Goal: Task Accomplishment & Management: Manage account settings

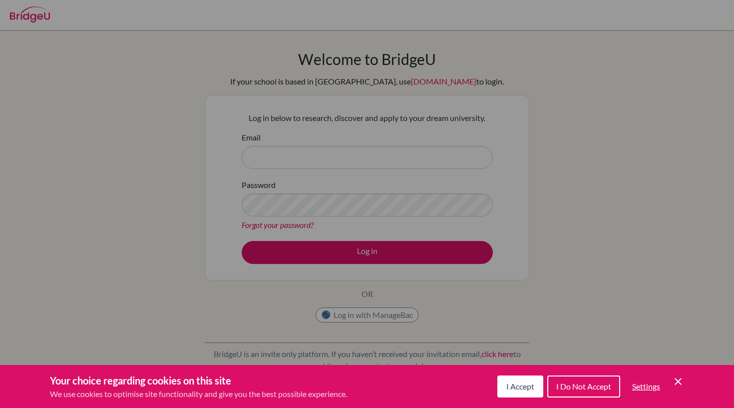
click at [510, 398] on div "I Accept I Do Not Accept Settings Cookie Control Close Icon" at bounding box center [591, 386] width 187 height 26
click at [507, 377] on button "I Accept" at bounding box center [521, 386] width 46 height 22
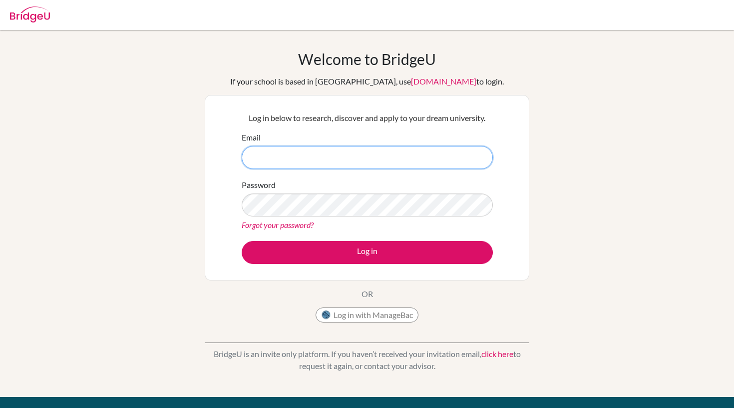
click at [352, 157] on input "Email" at bounding box center [367, 157] width 251 height 23
type input "shomakothari2008@gmail.com"
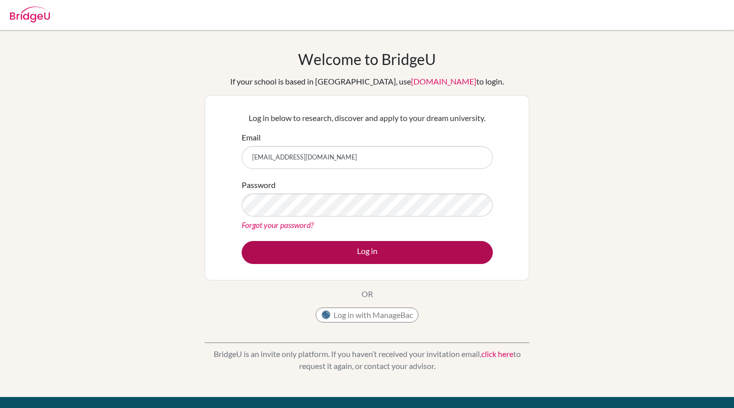
click at [386, 262] on button "Log in" at bounding box center [367, 252] width 251 height 23
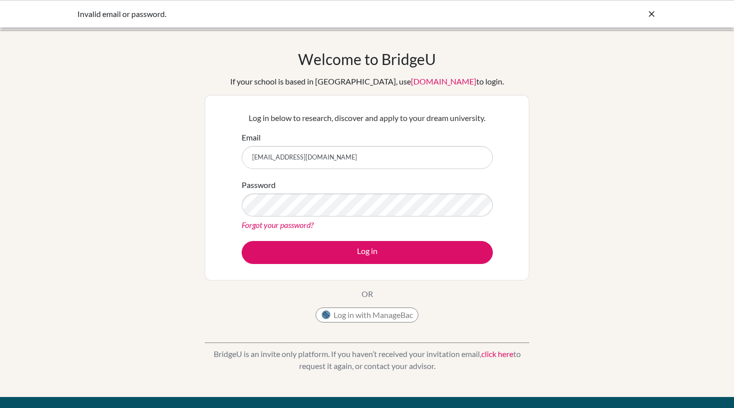
click at [306, 224] on link "Forgot your password?" at bounding box center [278, 224] width 72 height 9
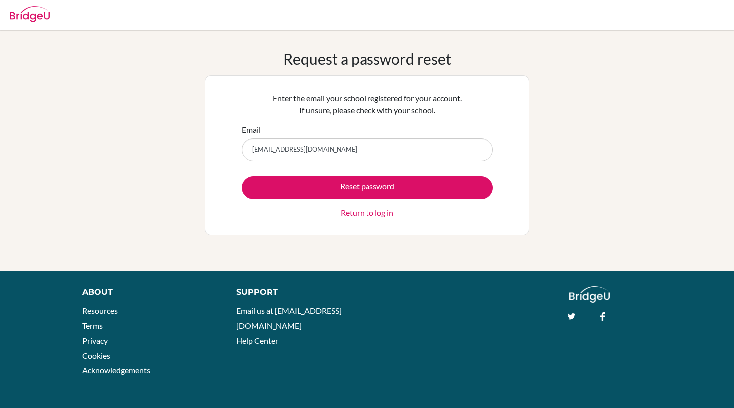
type input "shomakothari2008@gmail.com"
click at [367, 187] on button "Reset password" at bounding box center [367, 187] width 251 height 23
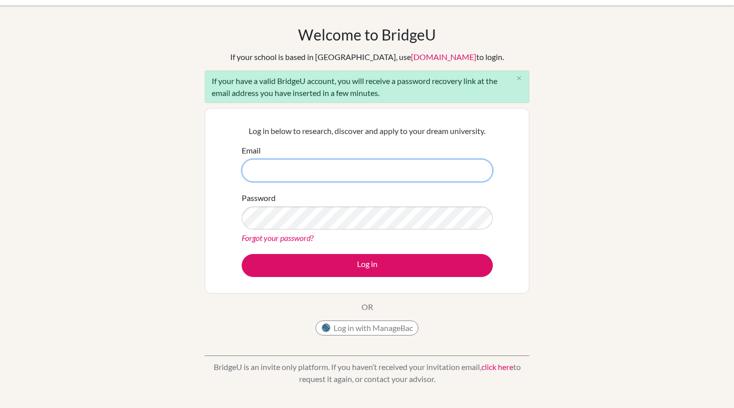
scroll to position [24, 0]
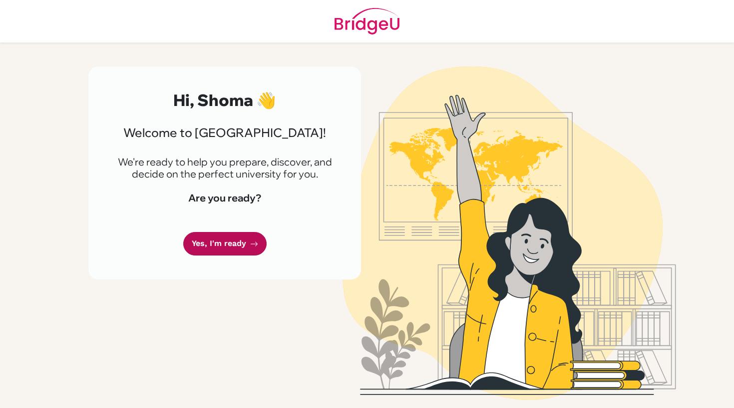
click at [238, 241] on link "Yes, I'm ready" at bounding box center [224, 243] width 83 height 23
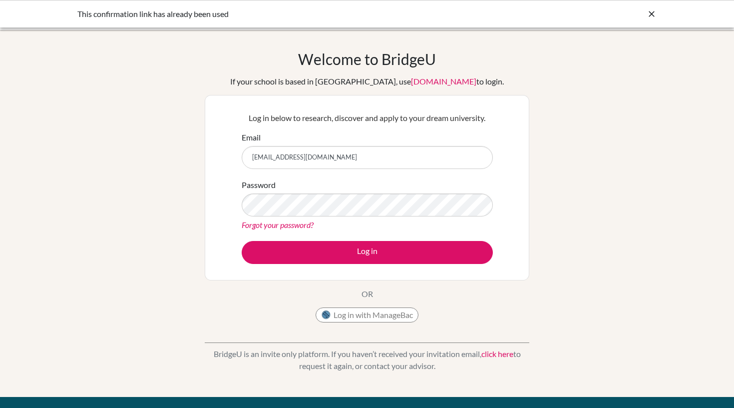
type input "[EMAIL_ADDRESS][DOMAIN_NAME]"
click at [265, 225] on link "Forgot your password?" at bounding box center [278, 224] width 72 height 9
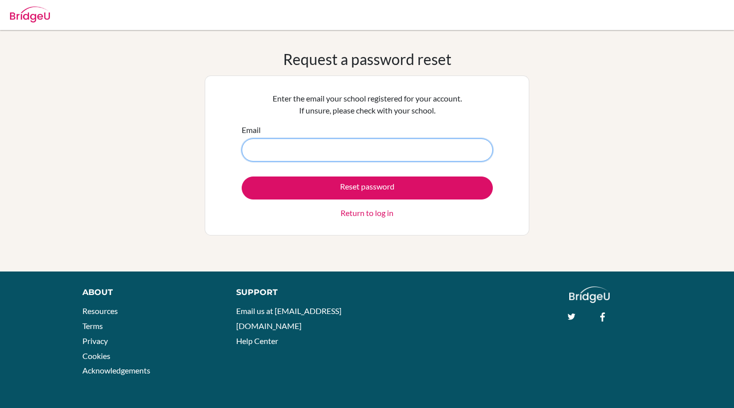
click at [303, 158] on input "Email" at bounding box center [367, 149] width 251 height 23
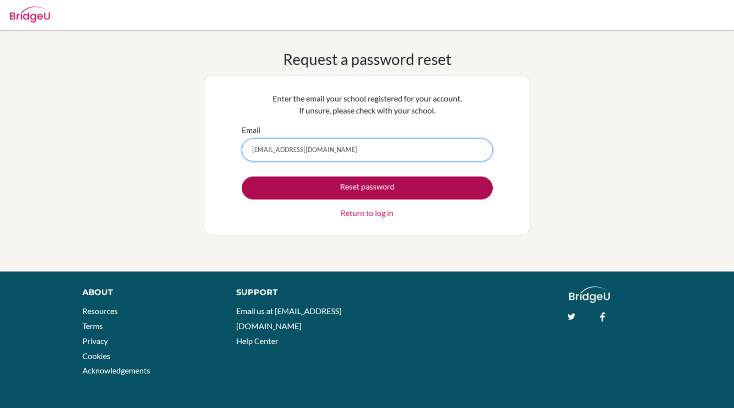
type input "shoma.kothari25@thegalaxyschool.org"
click at [313, 193] on button "Reset password" at bounding box center [367, 187] width 251 height 23
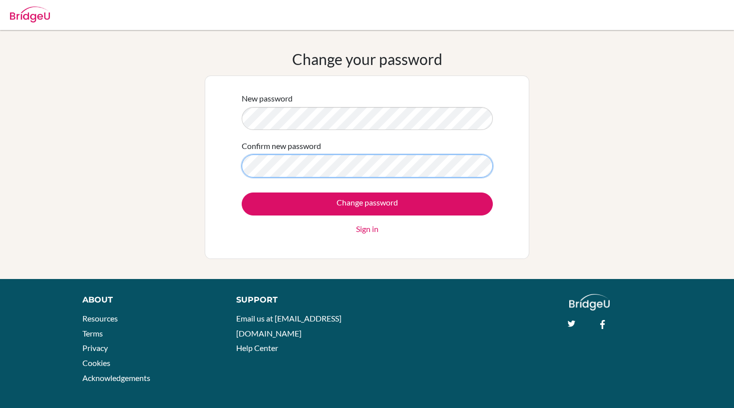
click at [367, 203] on input "Change password" at bounding box center [367, 203] width 251 height 23
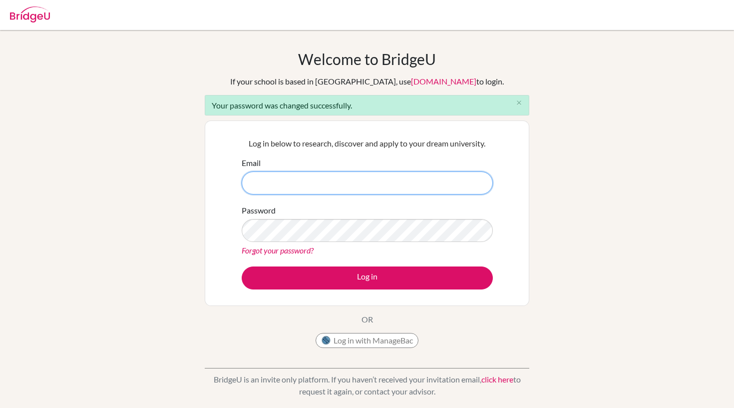
type input "[EMAIL_ADDRESS][DOMAIN_NAME]"
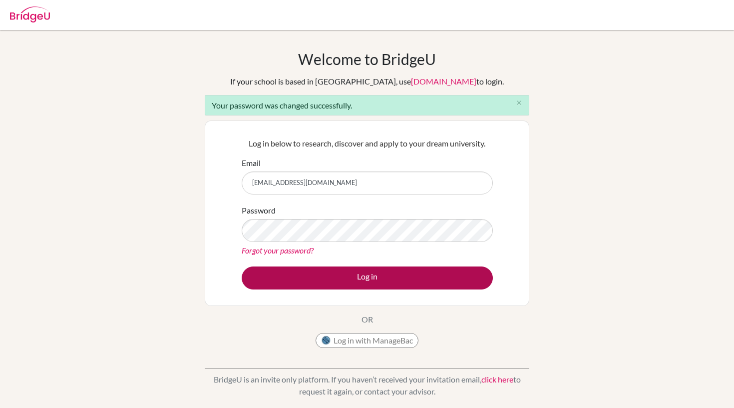
click at [318, 271] on button "Log in" at bounding box center [367, 277] width 251 height 23
